Goal: Navigation & Orientation: Find specific page/section

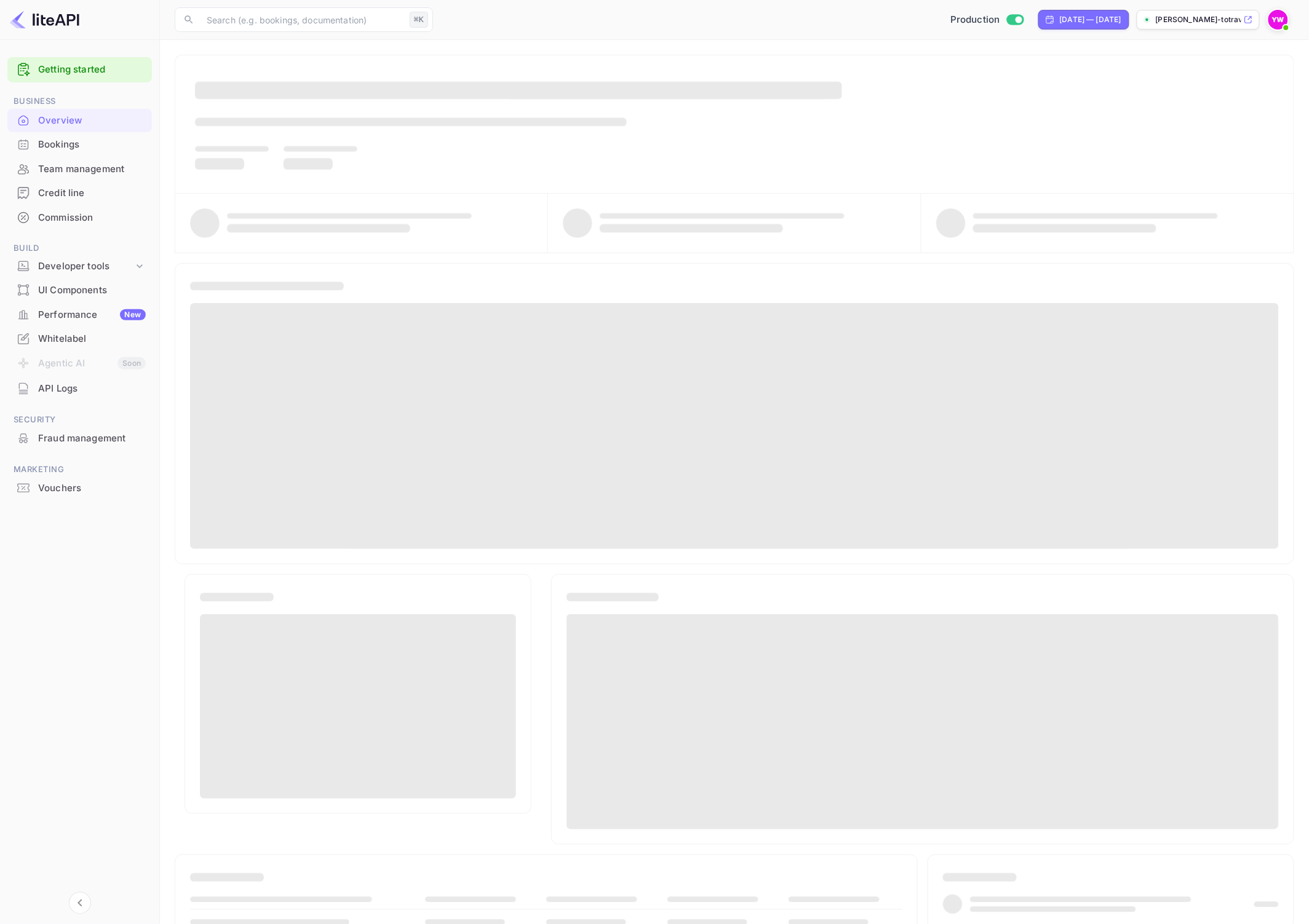
click at [65, 183] on div "Credit line" at bounding box center [80, 193] width 145 height 24
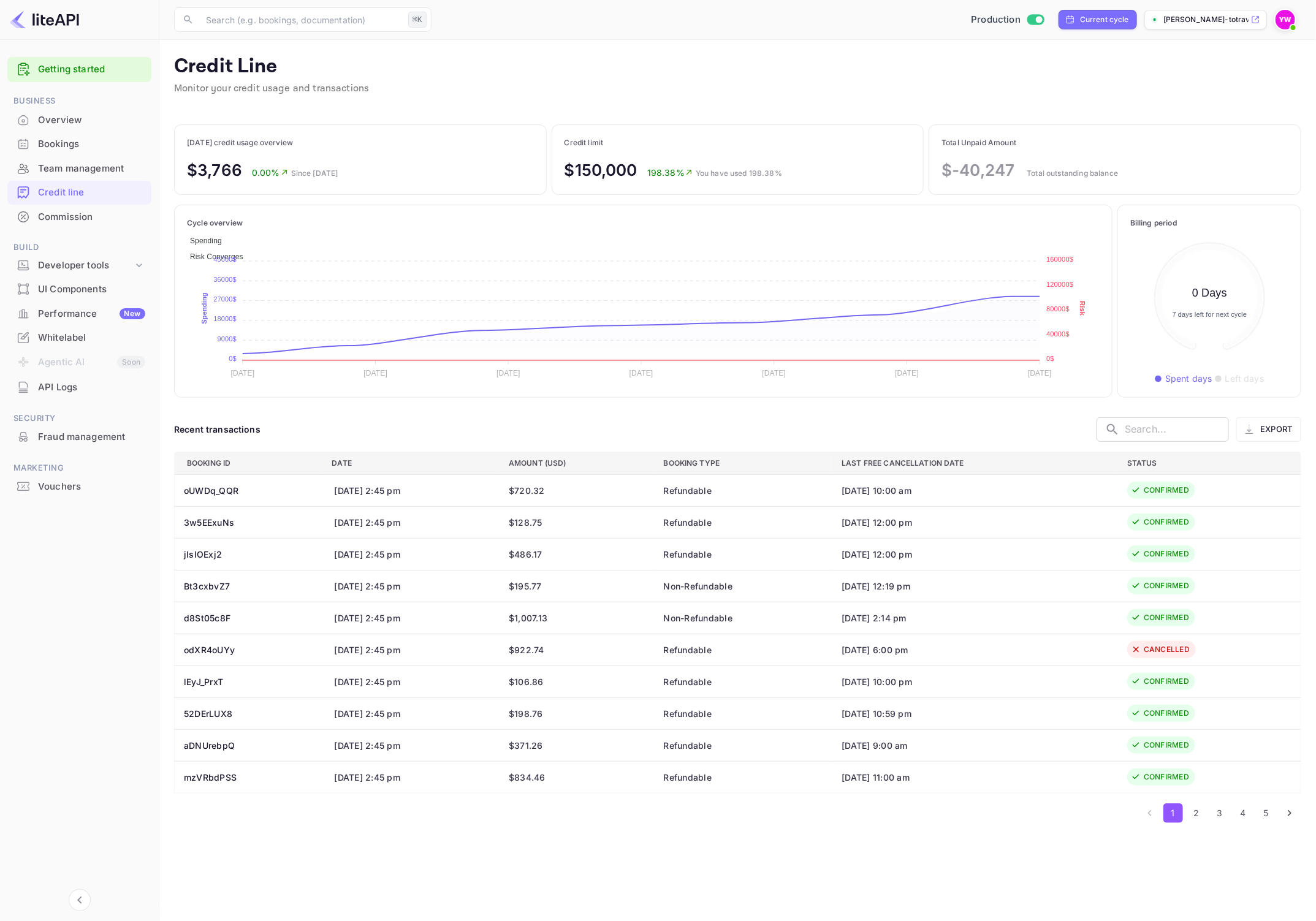
scroll to position [129, 146]
click at [917, 90] on div "Credit Line Monitor your credit usage and transactions" at bounding box center [737, 83] width 1127 height 57
